Goal: Information Seeking & Learning: Find specific page/section

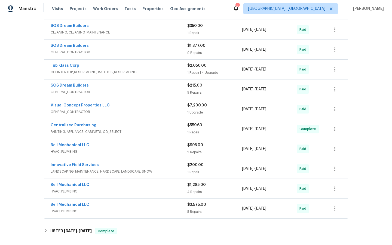
scroll to position [242, 0]
click at [68, 204] on link "Bell Mechanical LLC" at bounding box center [70, 204] width 39 height 4
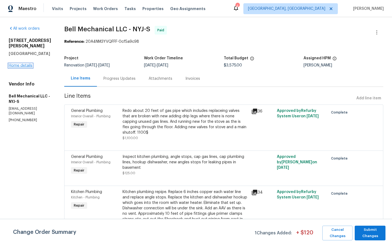
click at [18, 64] on link "Home details" at bounding box center [21, 66] width 24 height 4
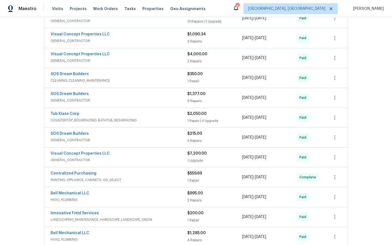
scroll to position [210, 0]
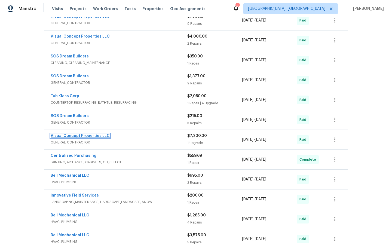
click at [77, 135] on link "Visual Concept Properties LLC" at bounding box center [80, 136] width 59 height 4
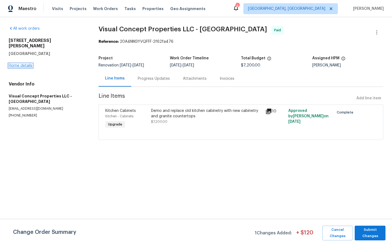
click at [21, 64] on link "Home details" at bounding box center [21, 66] width 24 height 4
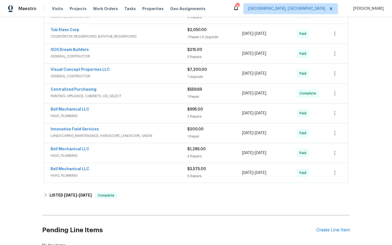
scroll to position [281, 0]
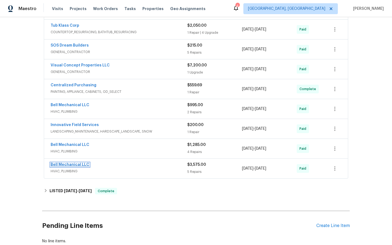
click at [72, 163] on link "Bell Mechanical LLC" at bounding box center [70, 165] width 39 height 4
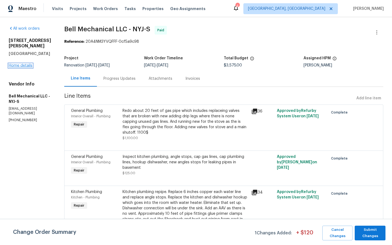
click at [20, 64] on link "Home details" at bounding box center [21, 66] width 24 height 4
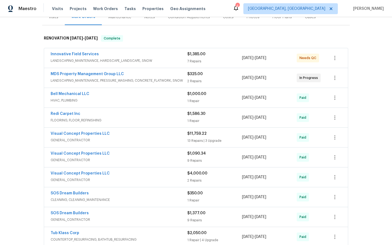
scroll to position [75, 0]
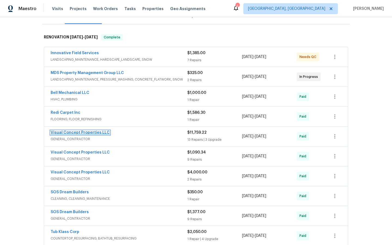
click at [72, 133] on link "Visual Concept Properties LLC" at bounding box center [80, 133] width 59 height 4
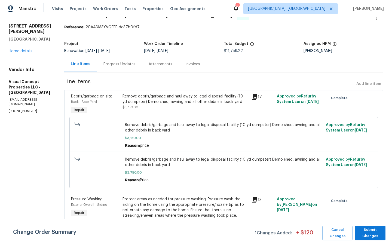
scroll to position [14, 0]
click at [22, 50] on link "Home details" at bounding box center [21, 52] width 24 height 4
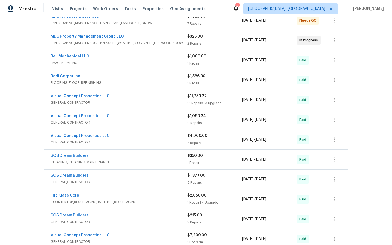
scroll to position [99, 0]
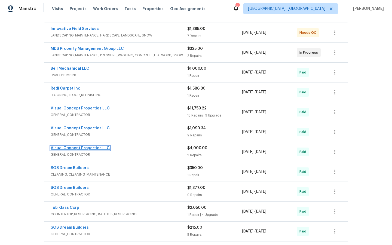
click at [66, 149] on link "Visual Concept Properties LLC" at bounding box center [80, 148] width 59 height 4
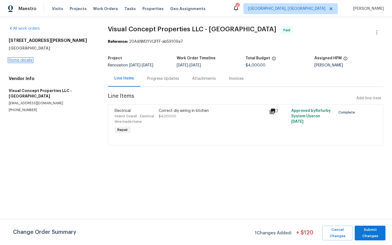
click at [13, 60] on link "Home details" at bounding box center [21, 60] width 24 height 4
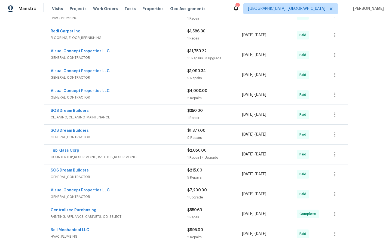
scroll to position [181, 0]
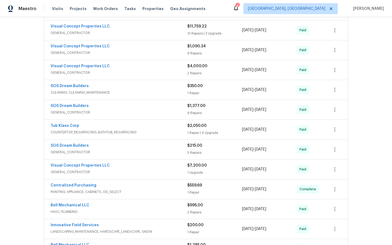
click at [66, 128] on span "Tub Klass Corp" at bounding box center [65, 125] width 29 height 5
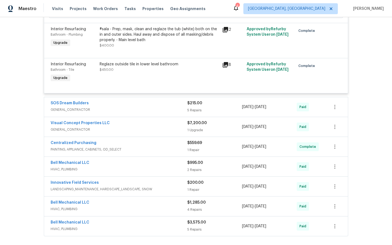
scroll to position [553, 0]
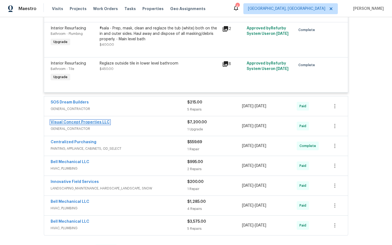
click at [80, 123] on link "Visual Concept Properties LLC" at bounding box center [80, 122] width 59 height 4
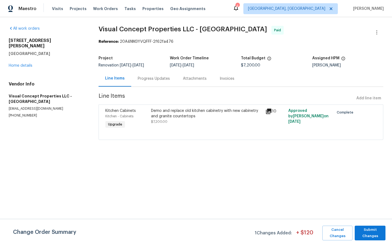
click at [24, 62] on div "[STREET_ADDRESS][PERSON_NAME] Home details" at bounding box center [47, 53] width 77 height 30
click at [17, 64] on link "Home details" at bounding box center [21, 66] width 24 height 4
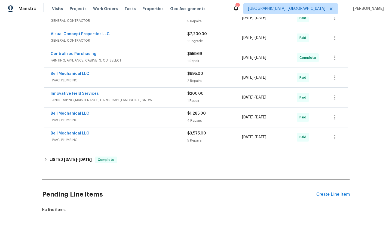
scroll to position [317, 0]
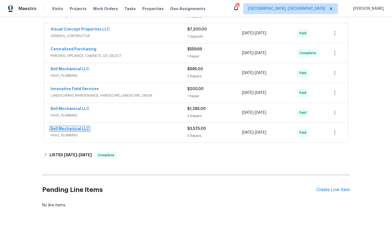
click at [71, 128] on link "Bell Mechanical LLC" at bounding box center [70, 129] width 39 height 4
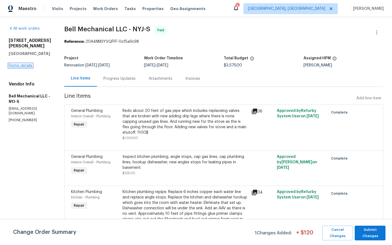
click at [16, 64] on link "Home details" at bounding box center [21, 66] width 24 height 4
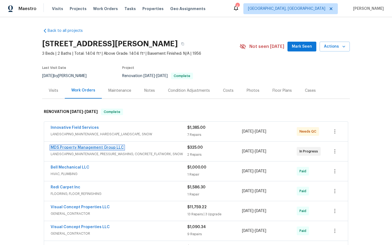
click at [77, 147] on link "MDS Property Management Group LLC" at bounding box center [87, 148] width 73 height 4
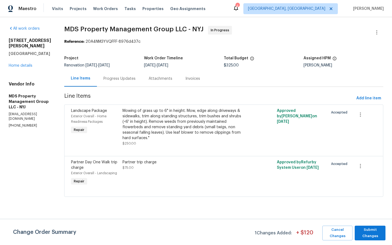
click at [18, 69] on div "All work orders [STREET_ADDRESS][PERSON_NAME] Home details Vendor Info MDS Prop…" at bounding box center [30, 77] width 42 height 102
click at [17, 66] on link "Home details" at bounding box center [21, 66] width 24 height 4
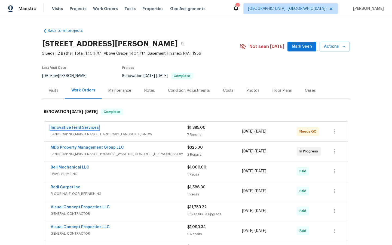
click at [69, 127] on link "Innovative Field Services" at bounding box center [75, 128] width 48 height 4
